Goal: Information Seeking & Learning: Find specific fact

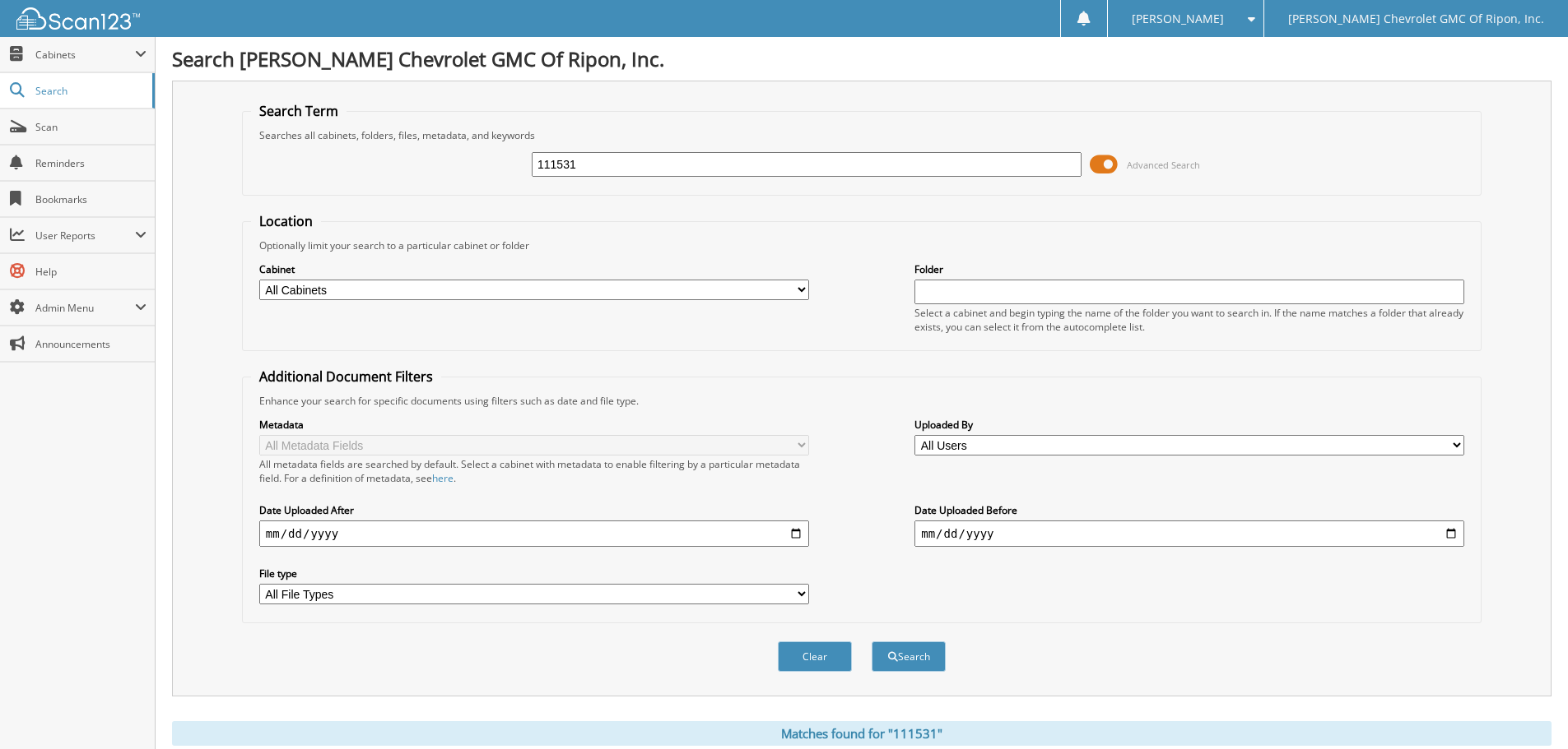
drag, startPoint x: 628, startPoint y: 161, endPoint x: 395, endPoint y: 208, distance: 237.7
click at [395, 208] on form "Search Term Searches all cabinets, folders, files, metadata, and keywords 11153…" at bounding box center [861, 397] width 1239 height 588
type input "112175"
click at [913, 650] on button "Search" at bounding box center [908, 657] width 74 height 30
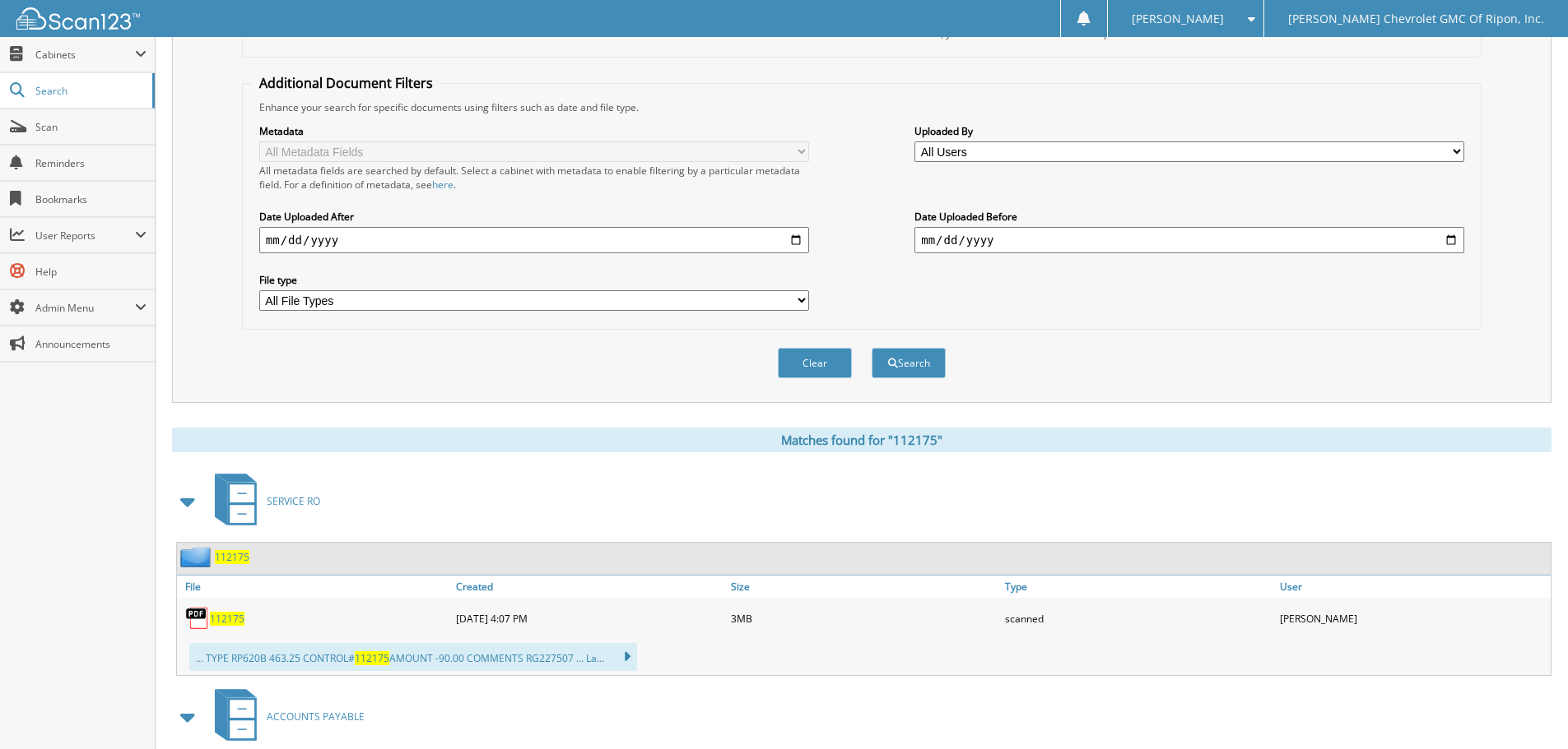
scroll to position [329, 0]
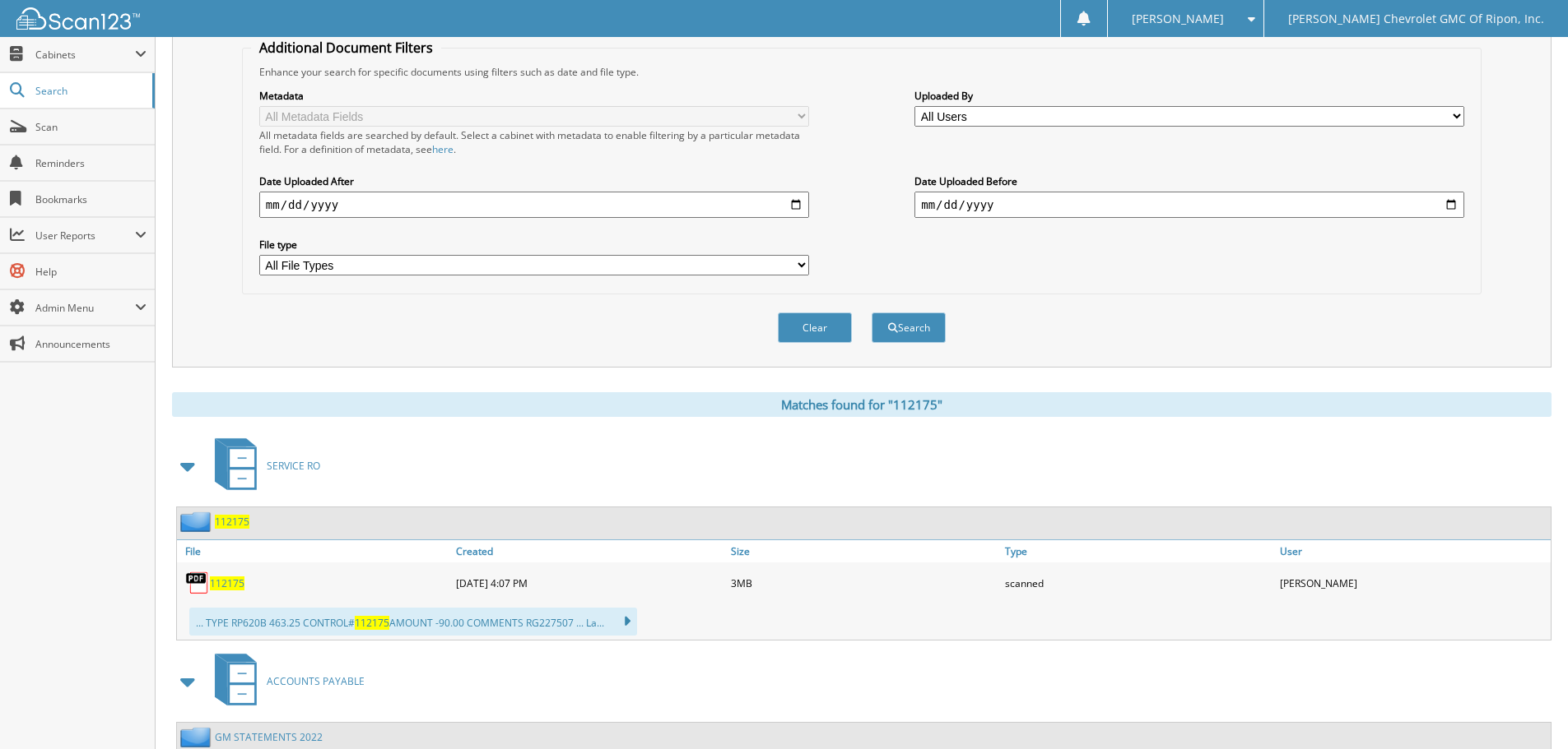
click at [235, 583] on span "112175" at bounding box center [226, 583] width 34 height 14
